Goal: Task Accomplishment & Management: Use online tool/utility

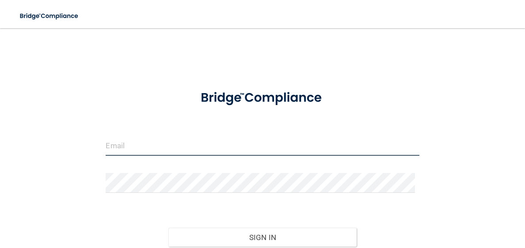
click at [178, 144] on input "email" at bounding box center [262, 146] width 313 height 20
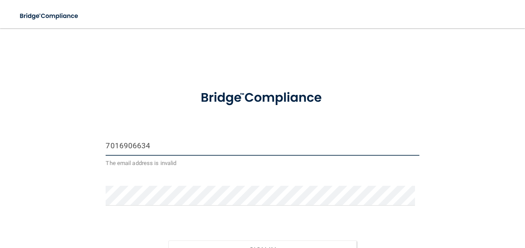
drag, startPoint x: 153, startPoint y: 141, endPoint x: 91, endPoint y: 140, distance: 62.3
click at [91, 140] on div "7016906634 The email address is invalid Invalid email/password. You don't have …" at bounding box center [263, 164] width 490 height 255
click at [157, 147] on input "7016906634" at bounding box center [262, 146] width 313 height 20
drag, startPoint x: 156, startPoint y: 146, endPoint x: 85, endPoint y: 139, distance: 71.1
click at [85, 139] on div "7016906634 The email address is invalid Invalid email/password. You don't have …" at bounding box center [263, 164] width 490 height 255
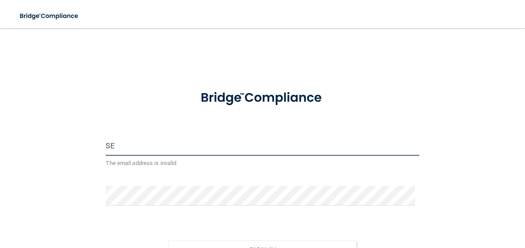
type input "S"
type input "[EMAIL_ADDRESS][DOMAIN_NAME]"
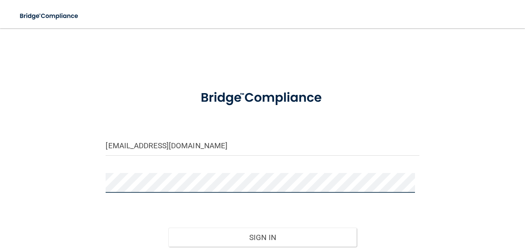
click at [168, 228] on button "Sign In" at bounding box center [262, 237] width 188 height 19
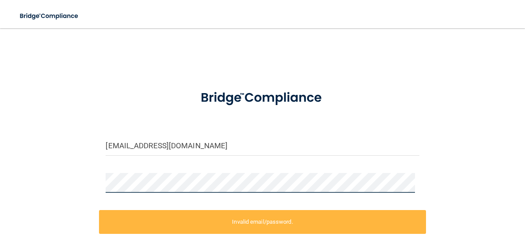
click at [100, 184] on div at bounding box center [262, 186] width 327 height 27
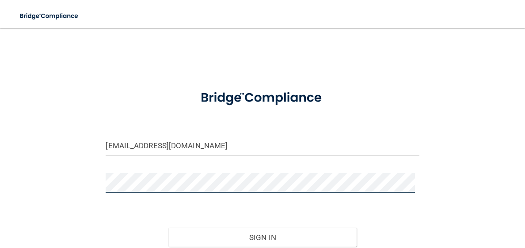
click at [168, 228] on button "Sign In" at bounding box center [262, 237] width 188 height 19
